Goal: Check status: Check status

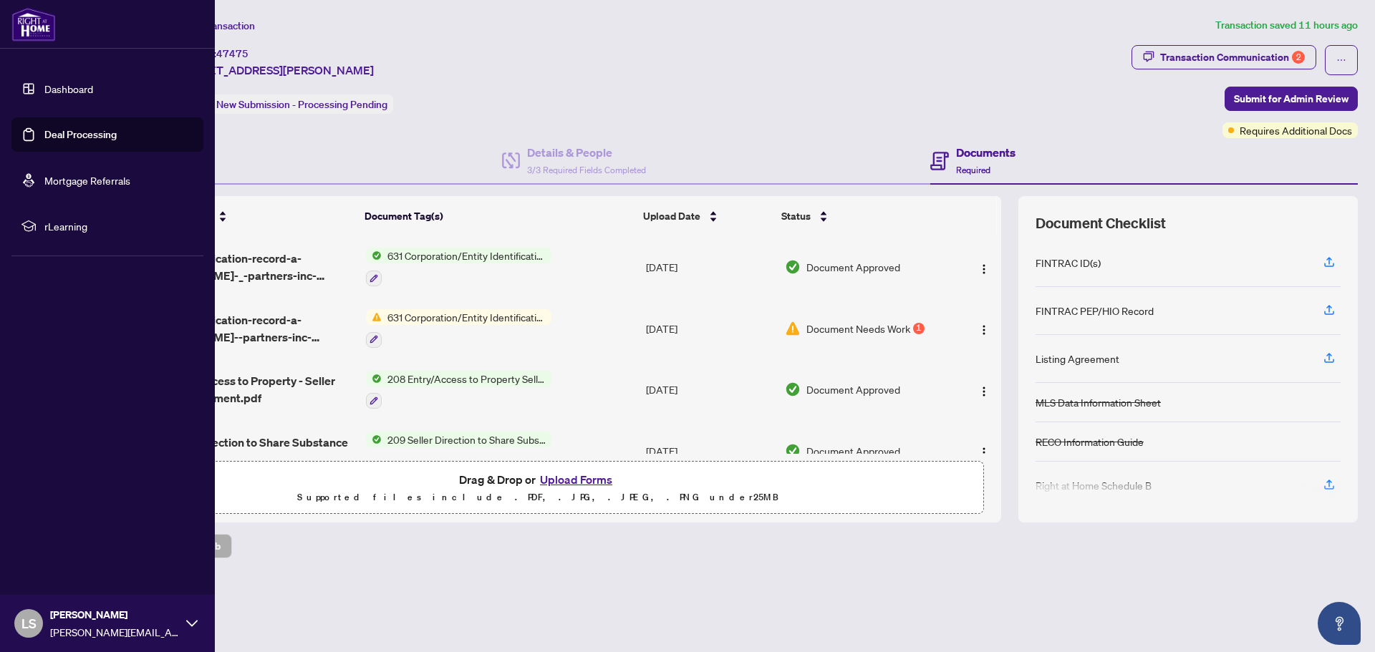
click at [34, 26] on img at bounding box center [33, 24] width 44 height 34
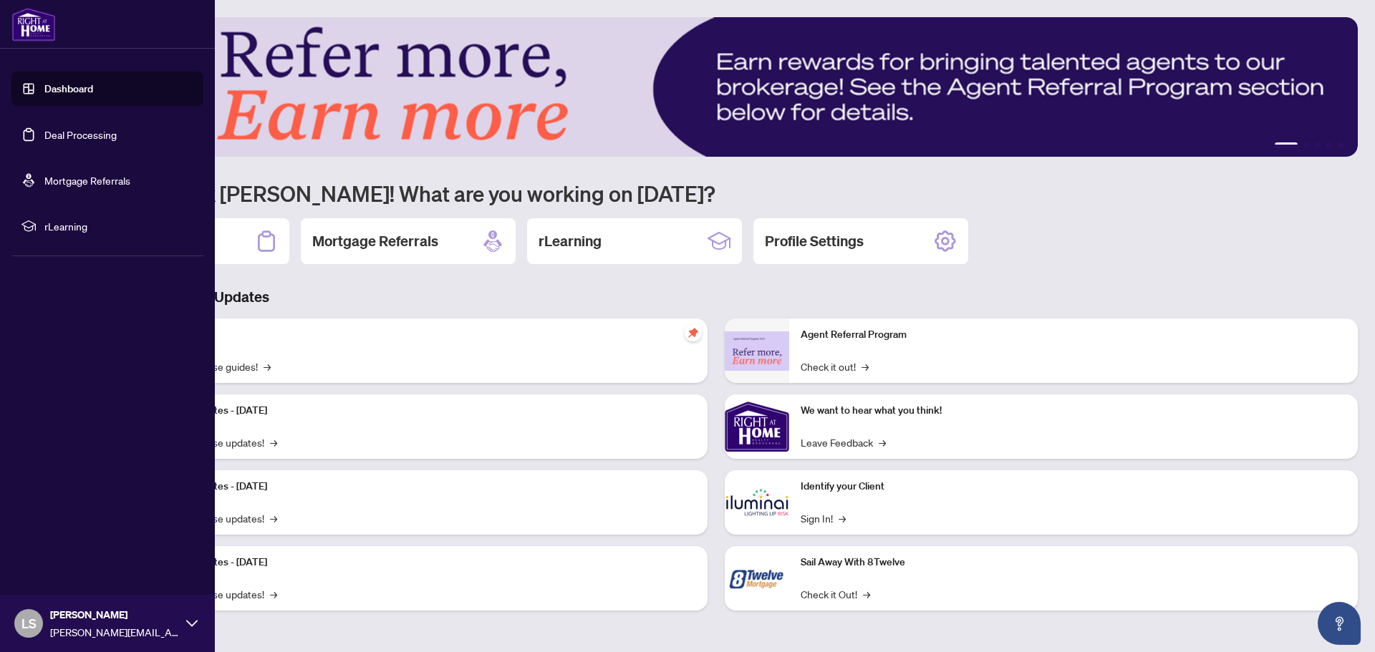
click at [44, 90] on link "Dashboard" at bounding box center [68, 88] width 49 height 13
click at [44, 95] on link "Dashboard" at bounding box center [68, 88] width 49 height 13
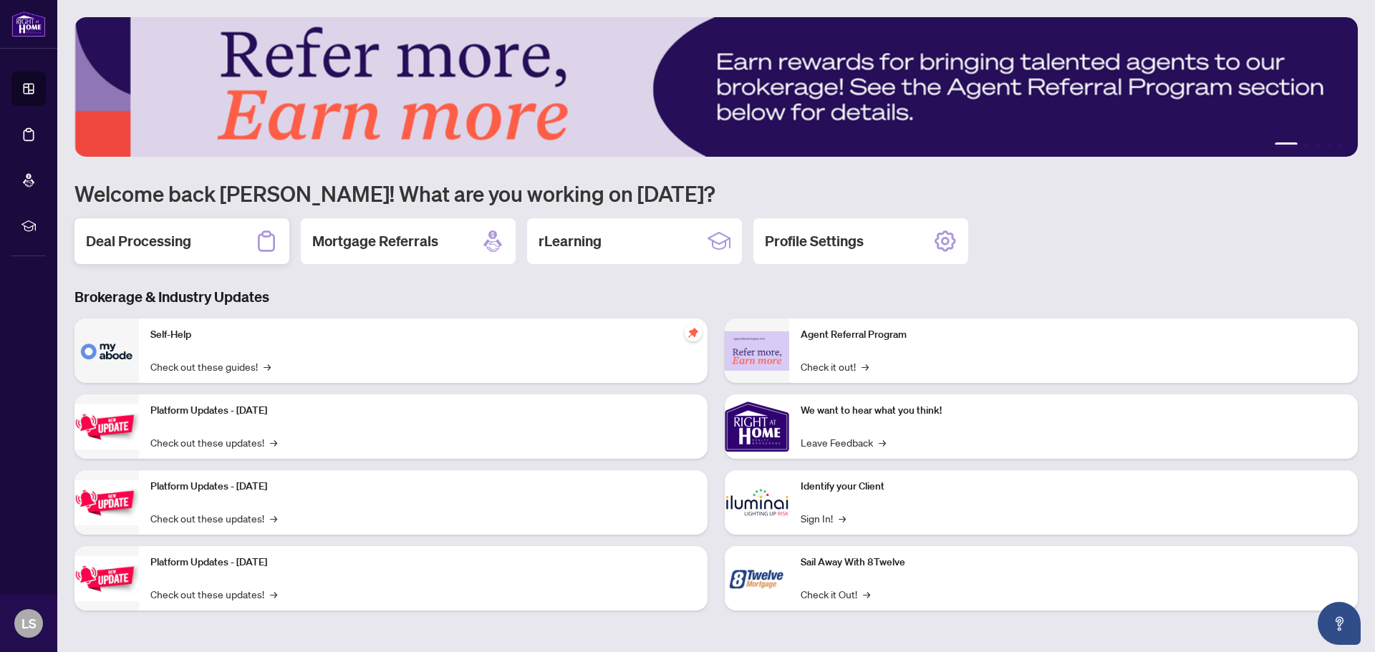
click at [135, 231] on h2 "Deal Processing" at bounding box center [138, 241] width 105 height 20
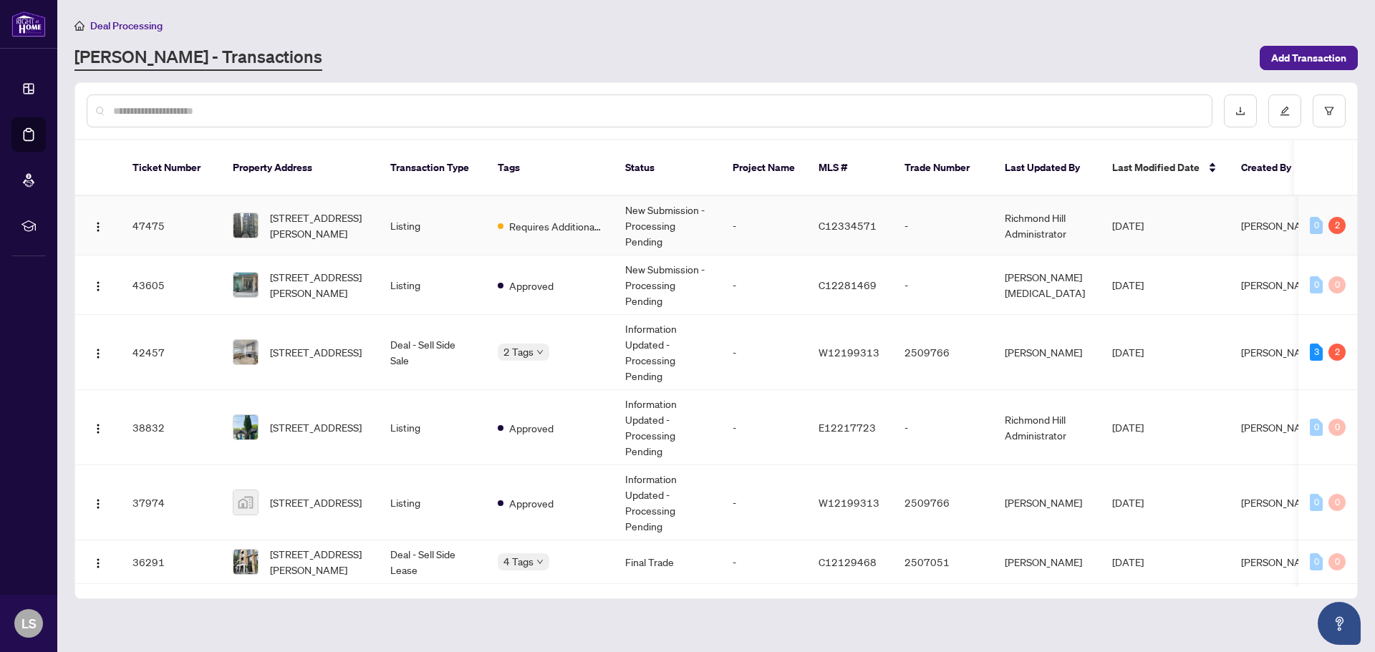
click at [561, 219] on td "Requires Additional Docs" at bounding box center [549, 225] width 127 height 59
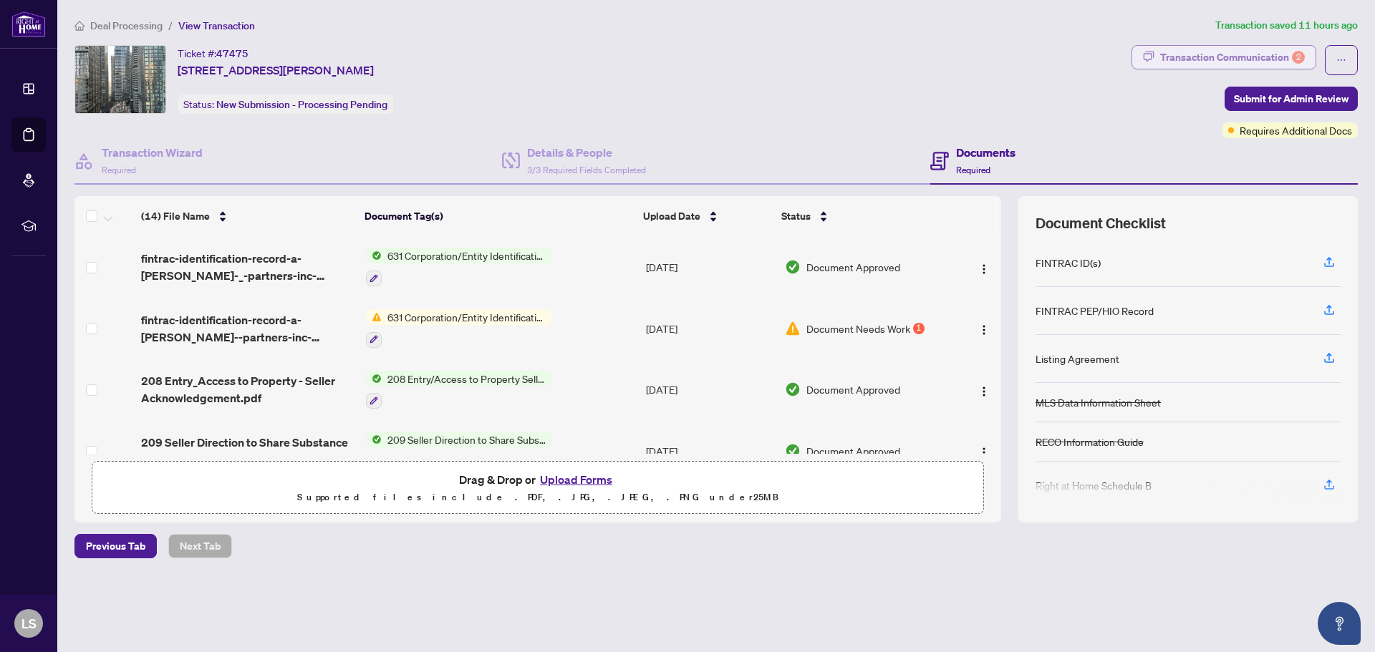
click at [1290, 64] on div "Transaction Communication 2" at bounding box center [1232, 57] width 145 height 23
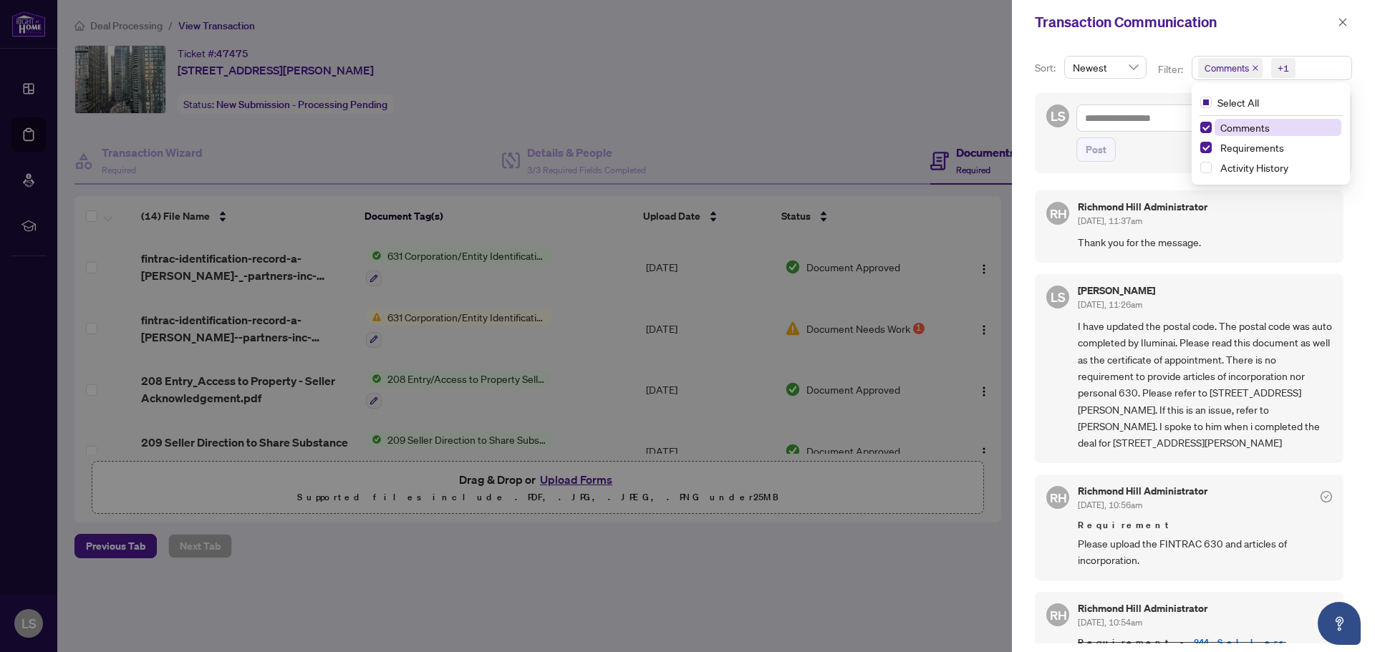
click at [1233, 75] on span "Comments" at bounding box center [1227, 68] width 44 height 14
click at [1235, 145] on span "Requirements" at bounding box center [1252, 147] width 64 height 13
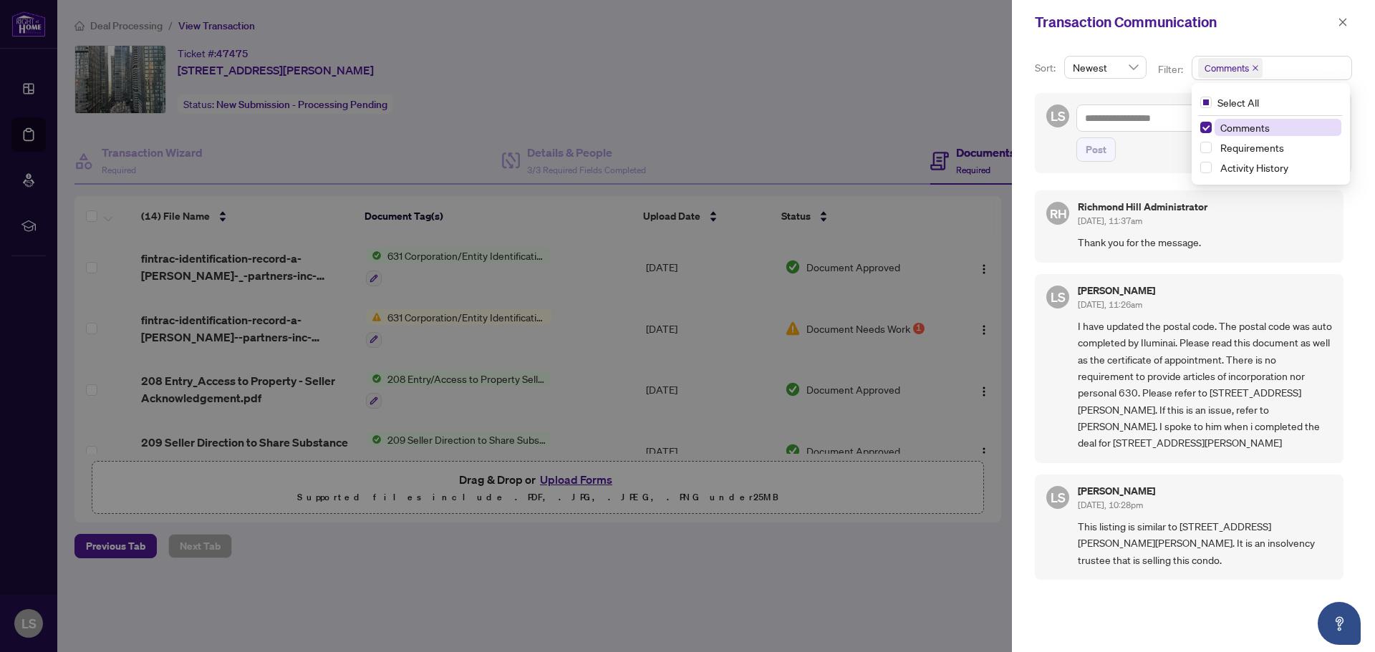
click at [1232, 127] on span "Comments" at bounding box center [1244, 127] width 49 height 13
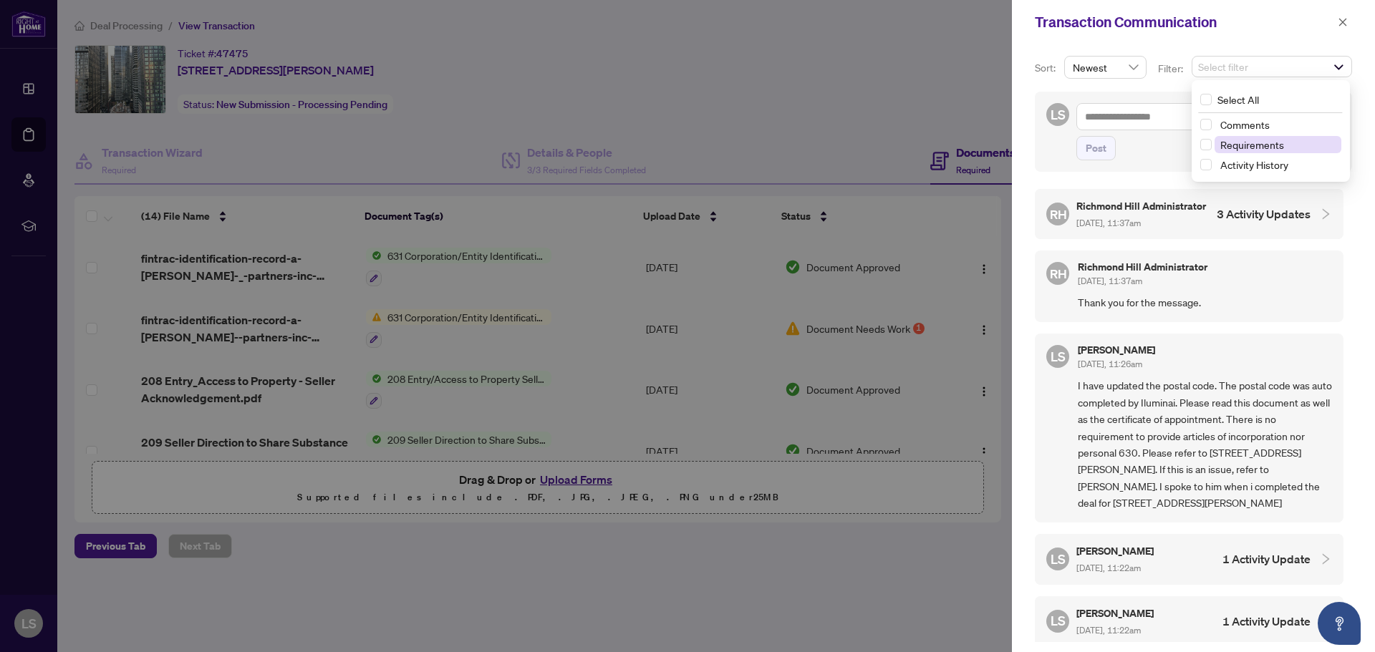
click at [1217, 141] on span "Requirements" at bounding box center [1278, 144] width 127 height 17
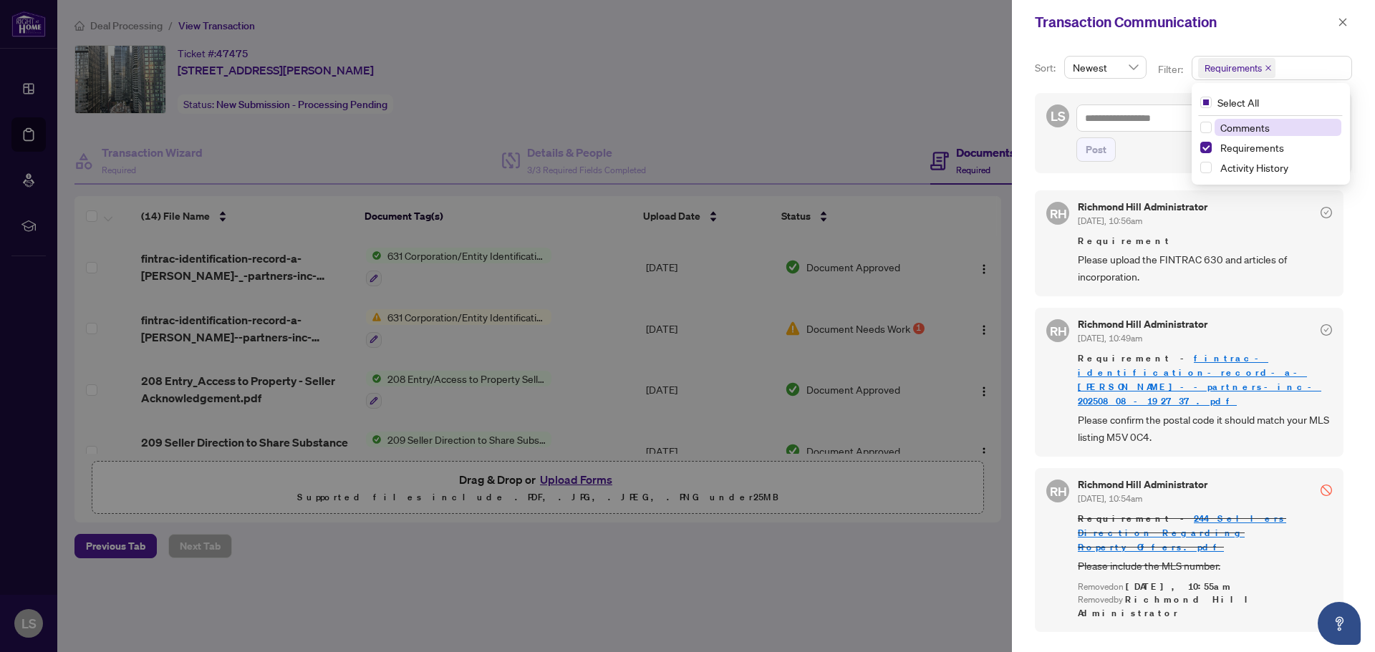
click at [1236, 126] on span "Comments" at bounding box center [1244, 127] width 49 height 13
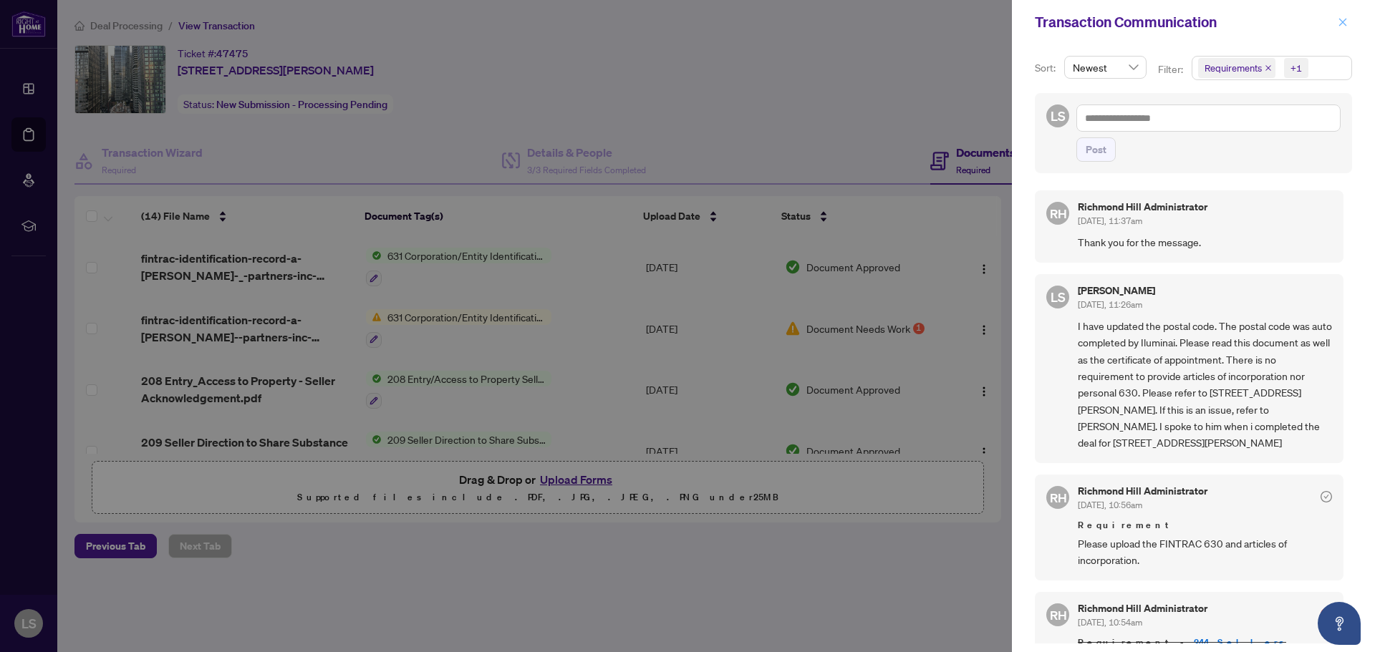
click at [1341, 21] on icon "close" at bounding box center [1343, 22] width 8 height 8
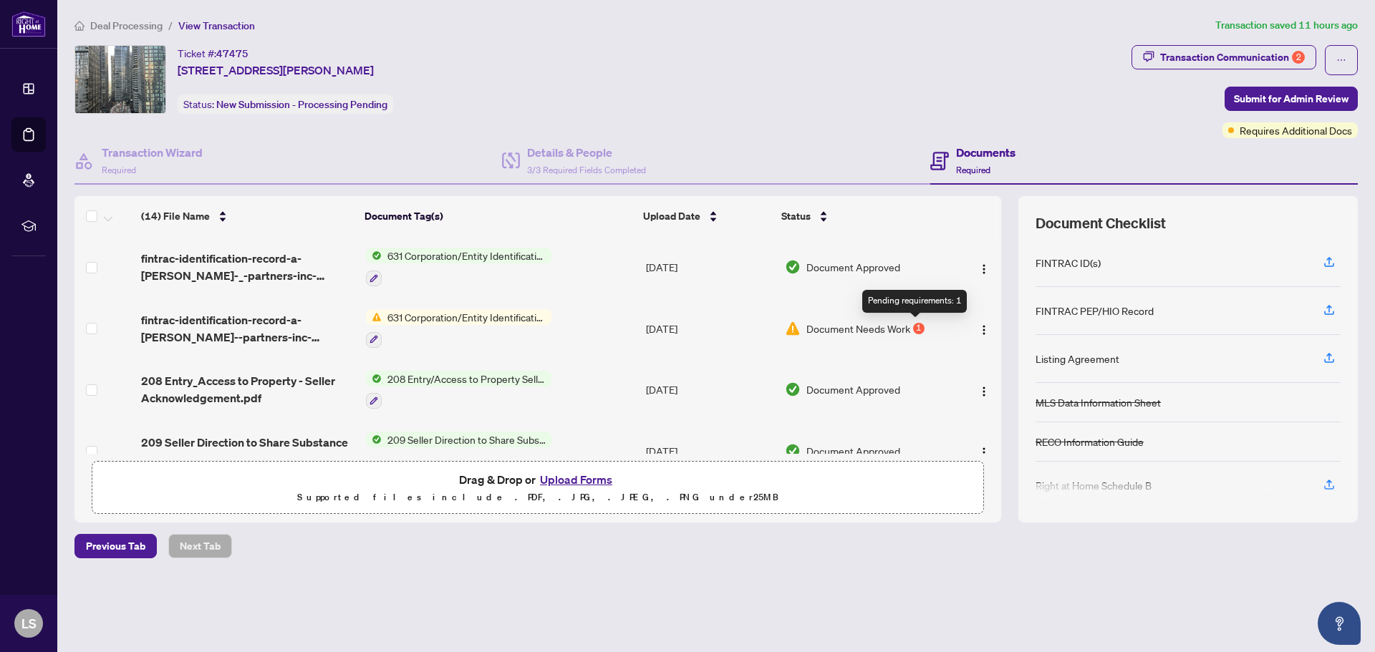
click at [913, 328] on div "1" at bounding box center [918, 328] width 11 height 11
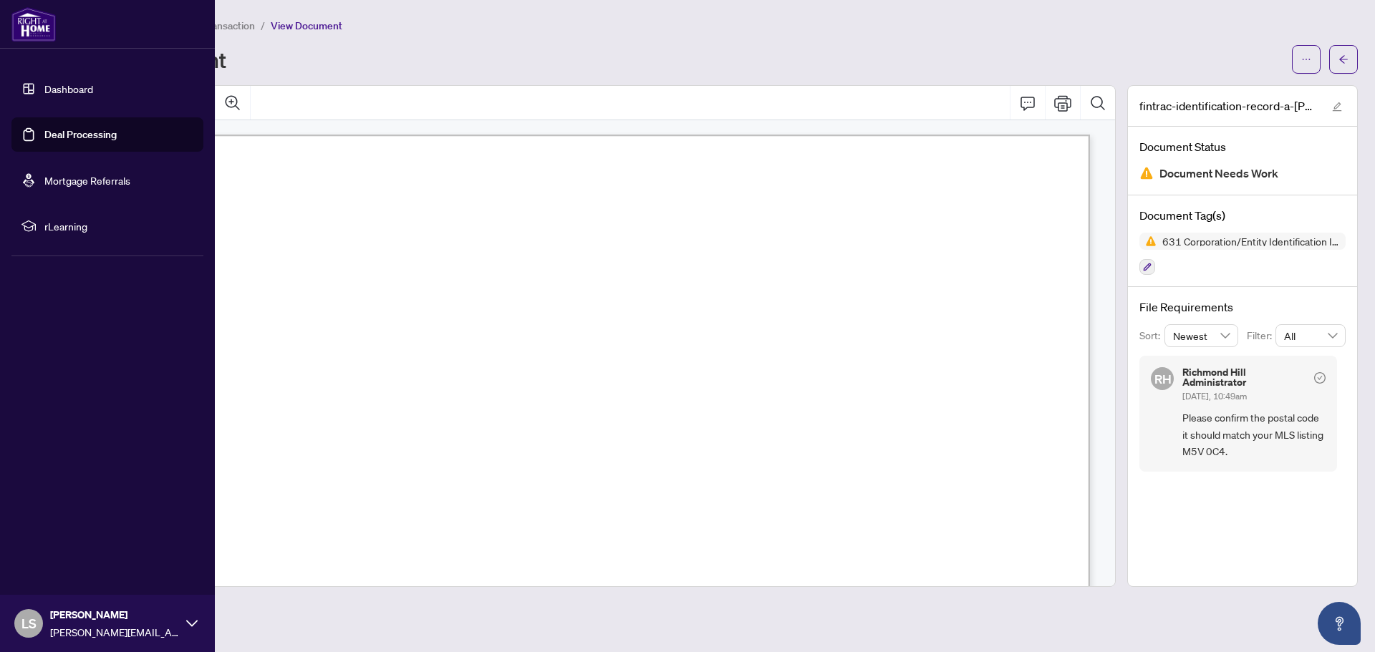
click at [26, 19] on img at bounding box center [33, 24] width 44 height 34
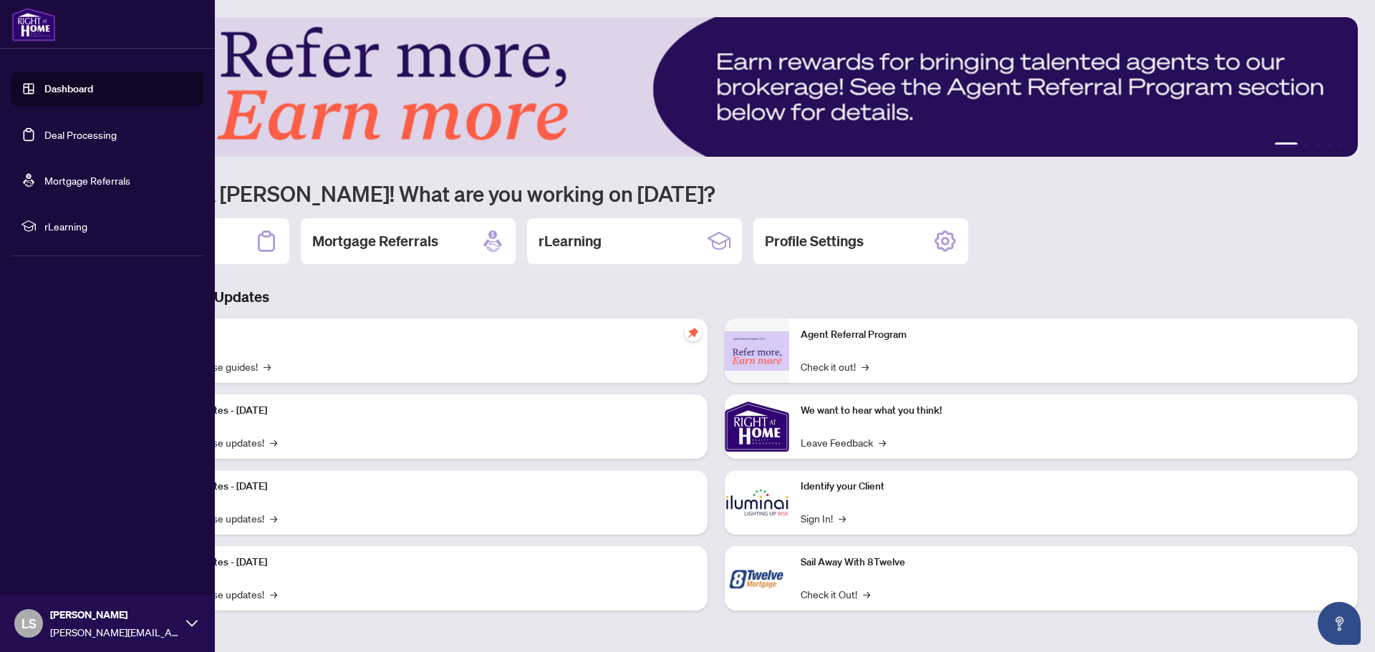
click at [44, 87] on link "Dashboard" at bounding box center [68, 88] width 49 height 13
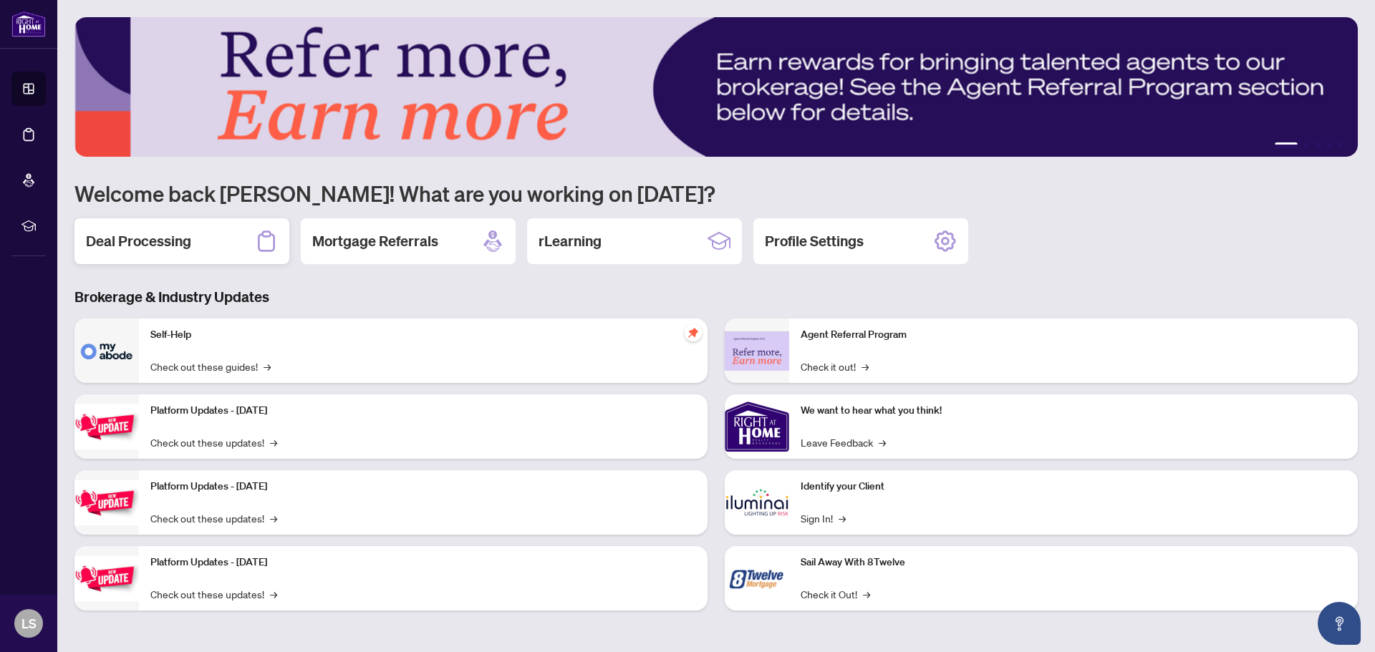
click at [149, 248] on h2 "Deal Processing" at bounding box center [138, 241] width 105 height 20
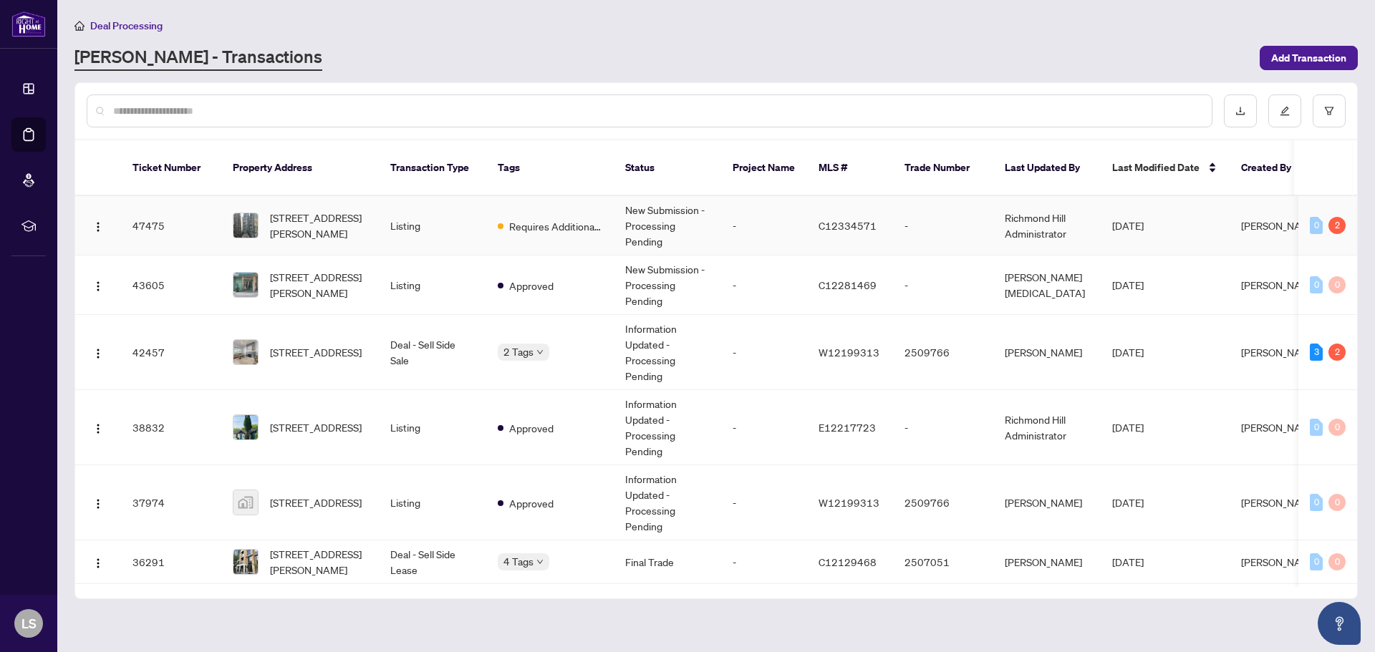
click at [589, 219] on td "Requires Additional Docs" at bounding box center [549, 225] width 127 height 59
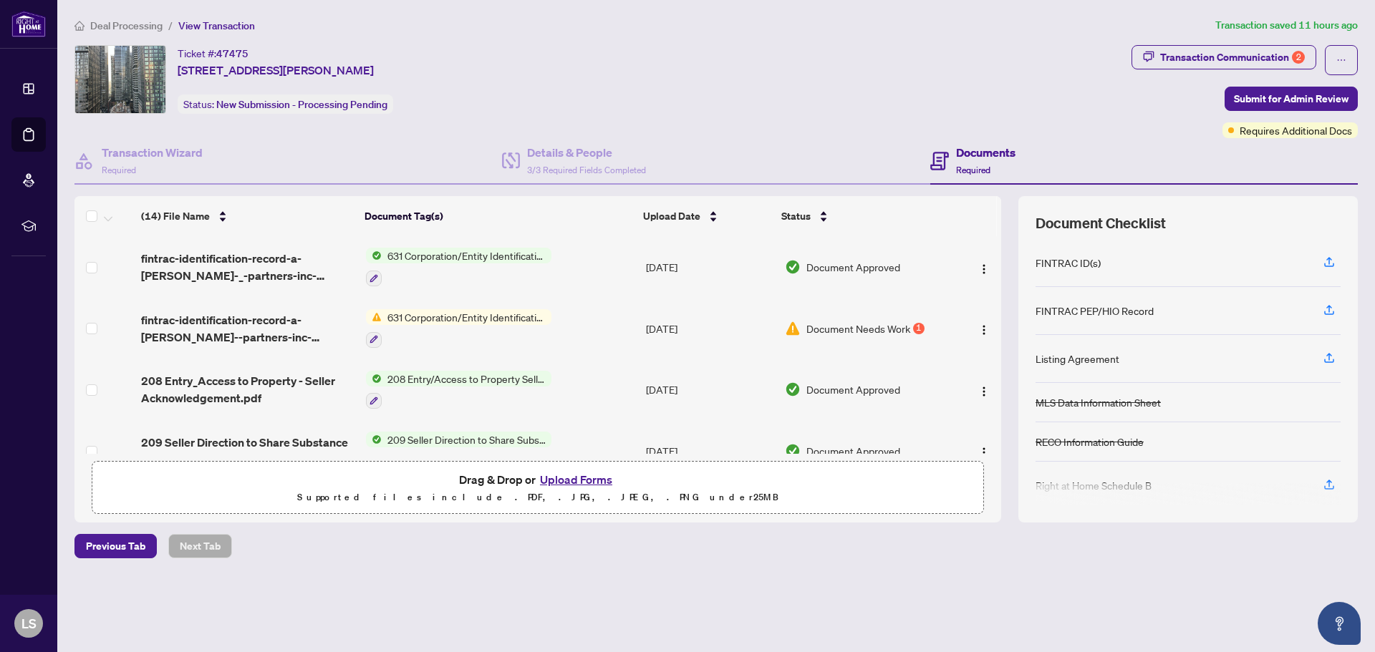
click at [461, 257] on span "631 Corporation/Entity Identification InformationRecord" at bounding box center [467, 256] width 170 height 16
click at [403, 326] on span "631 Corporation/Entity Identification InformationRecord" at bounding box center [464, 335] width 213 height 32
